Goal: Task Accomplishment & Management: Manage account settings

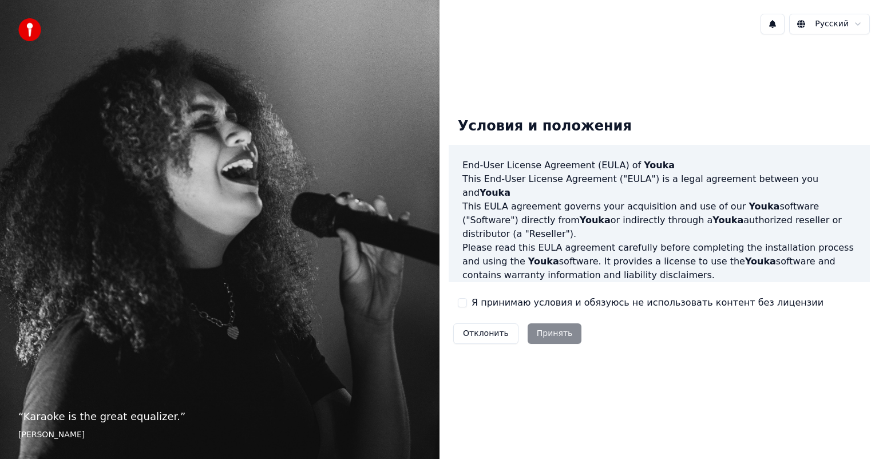
click at [480, 300] on label "Я принимаю условия и обязуюсь не использовать контент без лицензии" at bounding box center [647, 303] width 352 height 14
click at [467, 300] on button "Я принимаю условия и обязуюсь не использовать контент без лицензии" at bounding box center [462, 302] width 9 height 9
click at [543, 334] on button "Принять" at bounding box center [554, 333] width 54 height 21
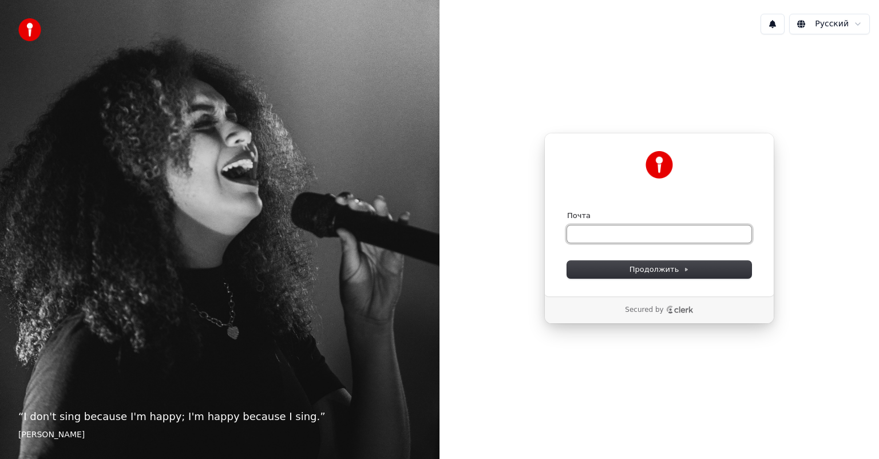
click at [676, 232] on input "Почта" at bounding box center [659, 233] width 184 height 17
click at [708, 264] on button "Продолжить" at bounding box center [659, 269] width 184 height 17
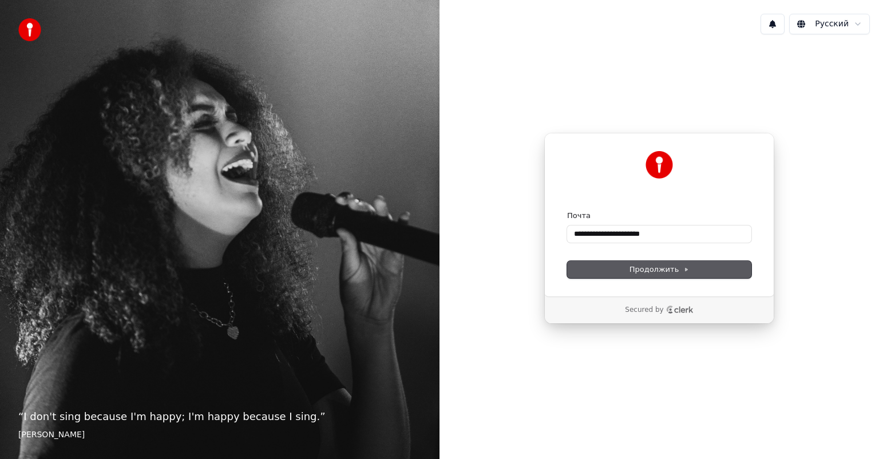
type input "**********"
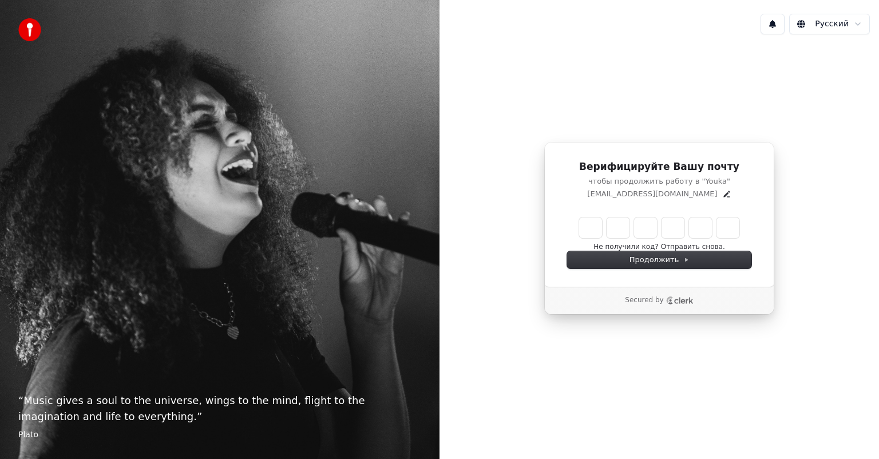
click at [587, 227] on input "Enter verification code" at bounding box center [659, 227] width 160 height 21
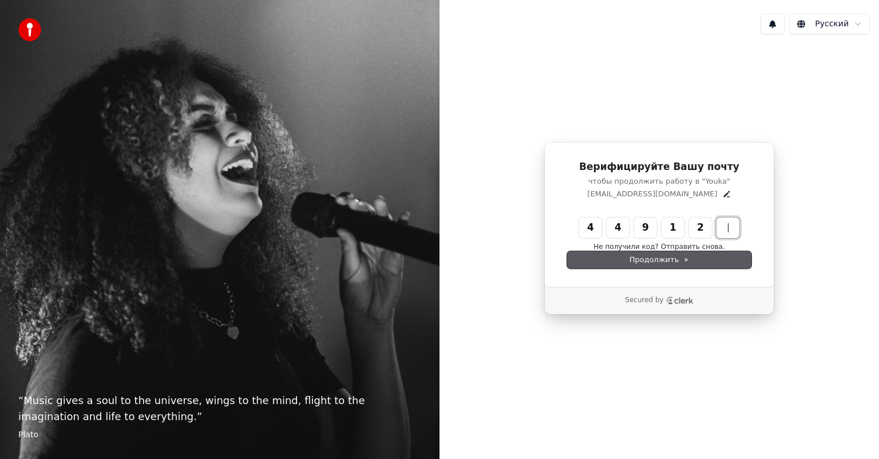
type input "******"
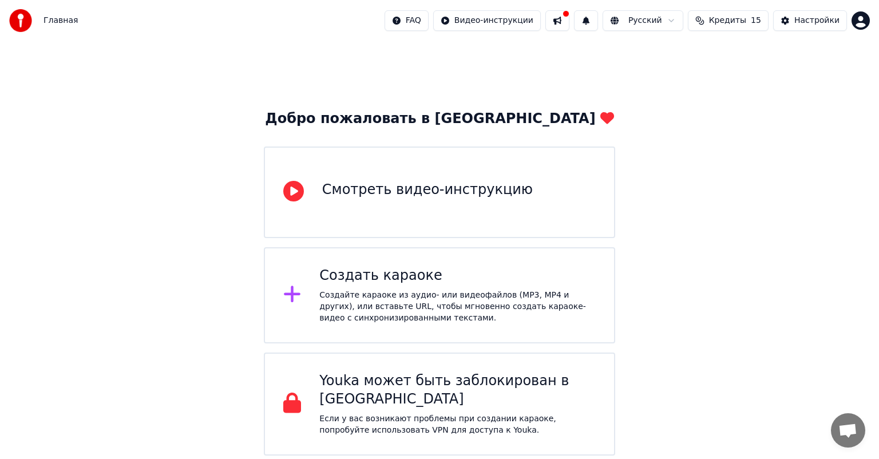
click at [870, 21] on div "Главная FAQ Видео-инструкции Русский Кредиты 15 Настройки" at bounding box center [439, 20] width 879 height 41
click at [864, 22] on html "Главная FAQ Видео-инструкции Русский Кредиты 15 Настройки Добро пожаловать в Yo…" at bounding box center [439, 227] width 879 height 455
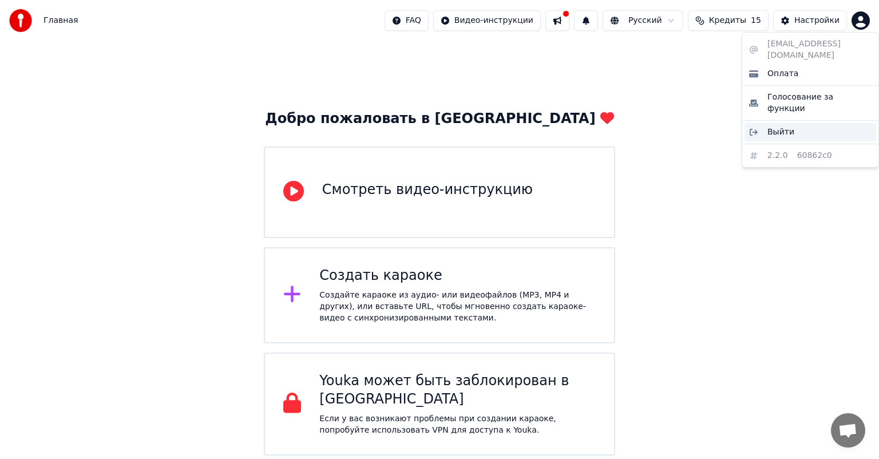
click at [795, 123] on div "Выйти" at bounding box center [810, 132] width 132 height 18
